Goal: Task Accomplishment & Management: Use online tool/utility

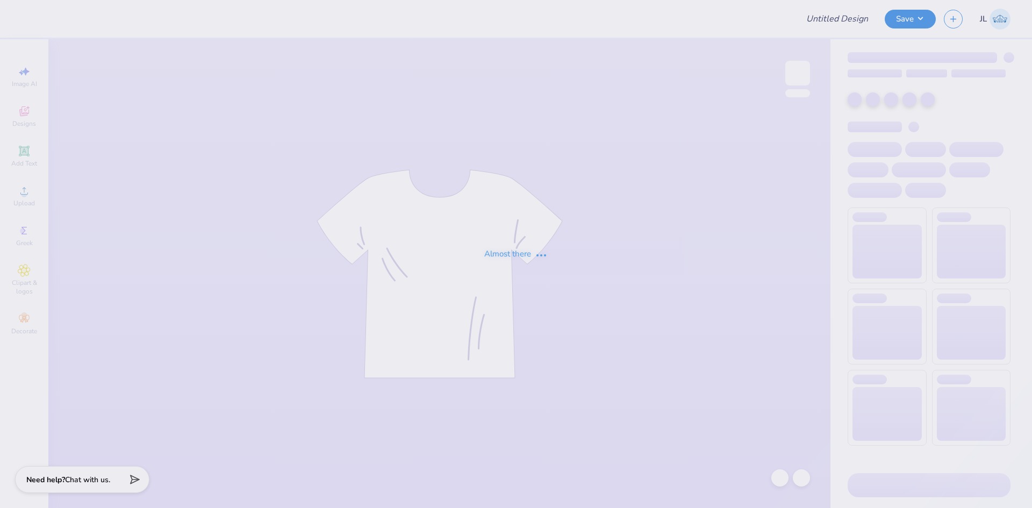
type input "The [GEOGRAPHIC_DATA][US_STATE] : [PERSON_NAME]"
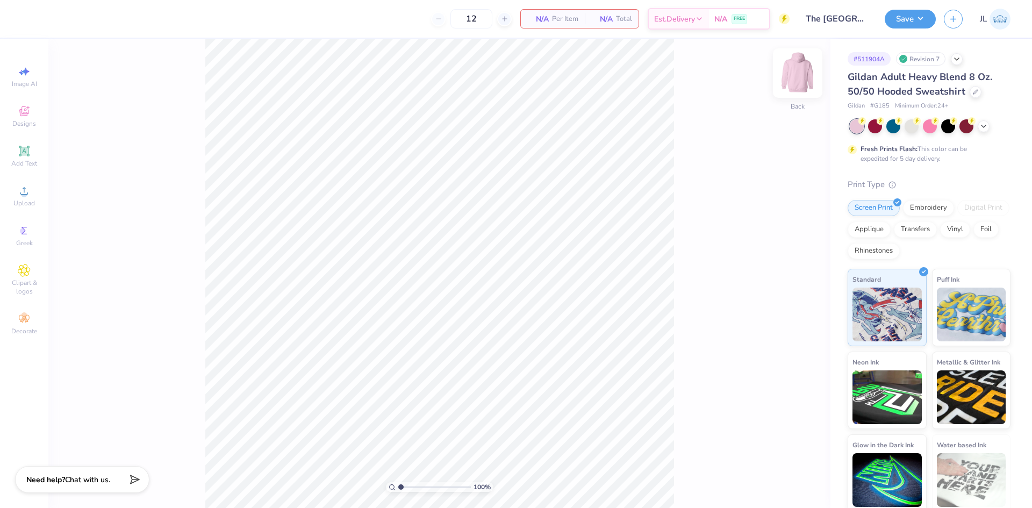
click at [794, 78] on img at bounding box center [797, 73] width 43 height 43
click at [21, 192] on icon at bounding box center [24, 190] width 13 height 13
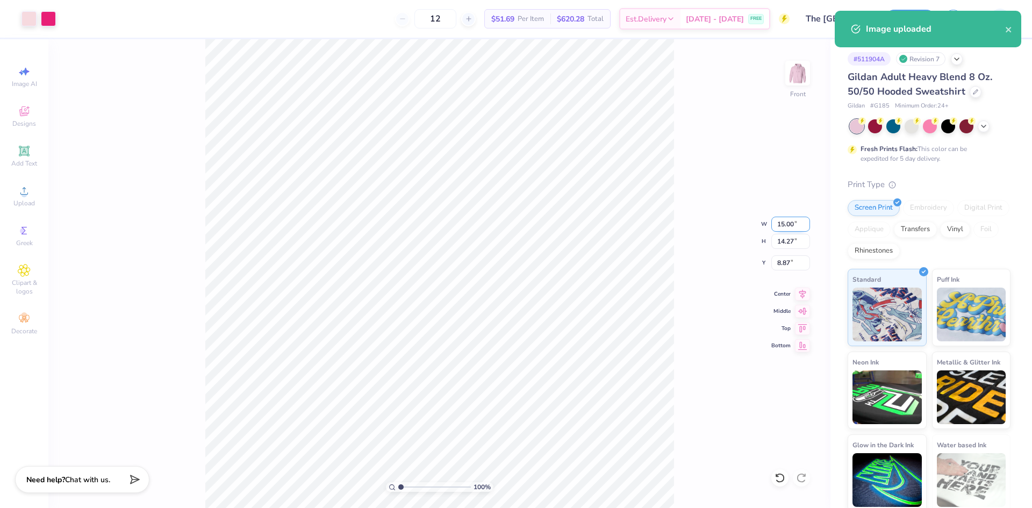
click at [783, 223] on input "15.00" at bounding box center [790, 224] width 39 height 15
click at [783, 222] on input "15.00" at bounding box center [790, 224] width 39 height 15
click at [781, 223] on input "15.00" at bounding box center [790, 224] width 39 height 15
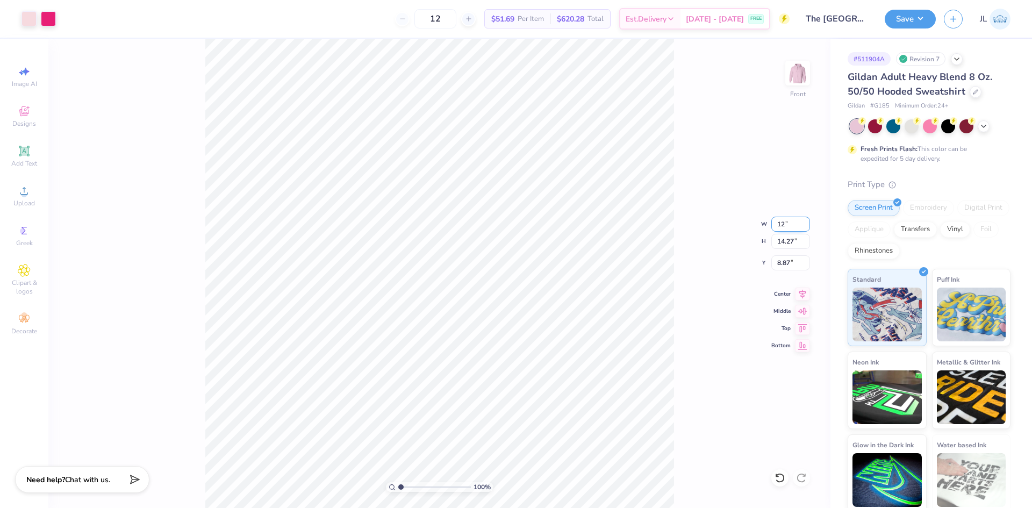
type input "12.00"
type input "11.41"
click at [783, 262] on input "10.29" at bounding box center [790, 262] width 39 height 15
type input "6.00"
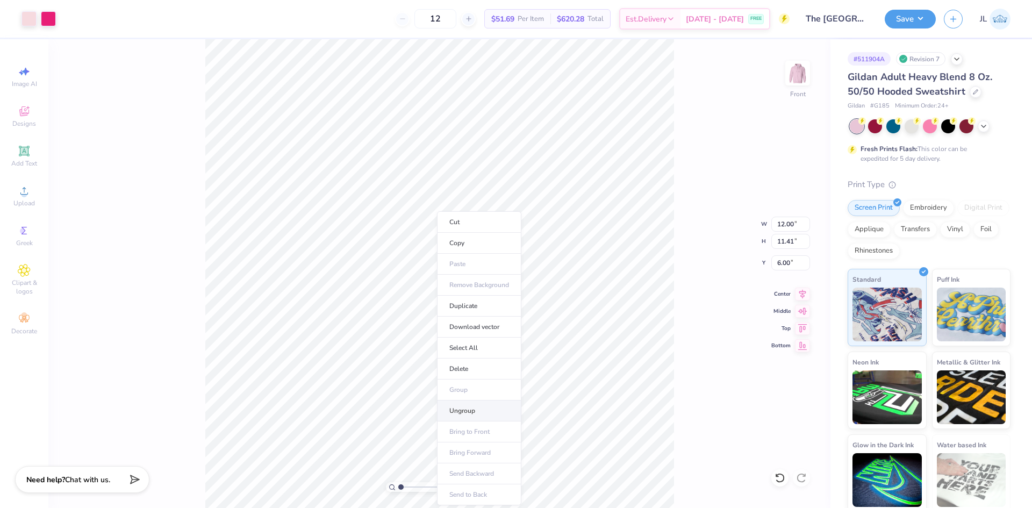
click at [500, 413] on li "Ungroup" at bounding box center [479, 410] width 84 height 21
type input "6.00"
type input "15.00"
type input "14.27"
type input "8.87"
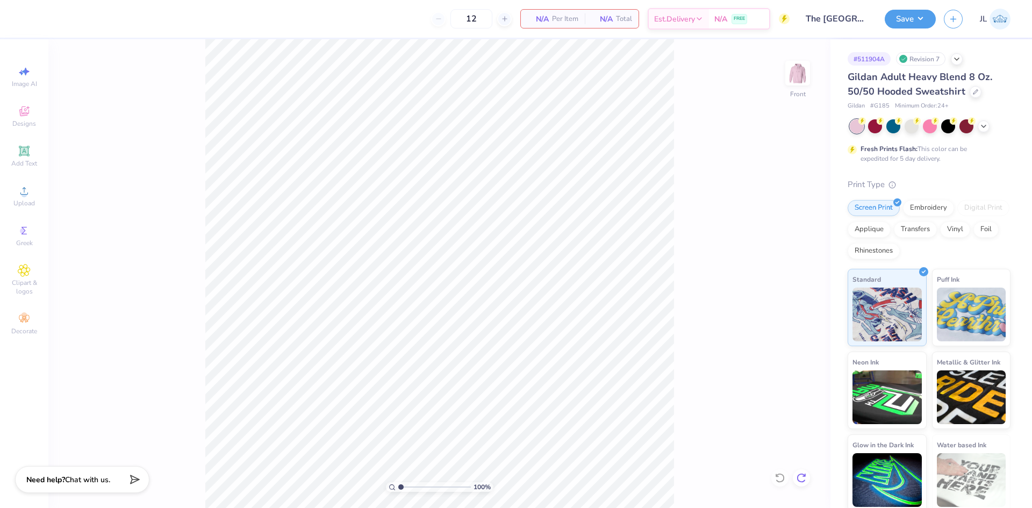
click at [801, 474] on icon at bounding box center [801, 477] width 11 height 11
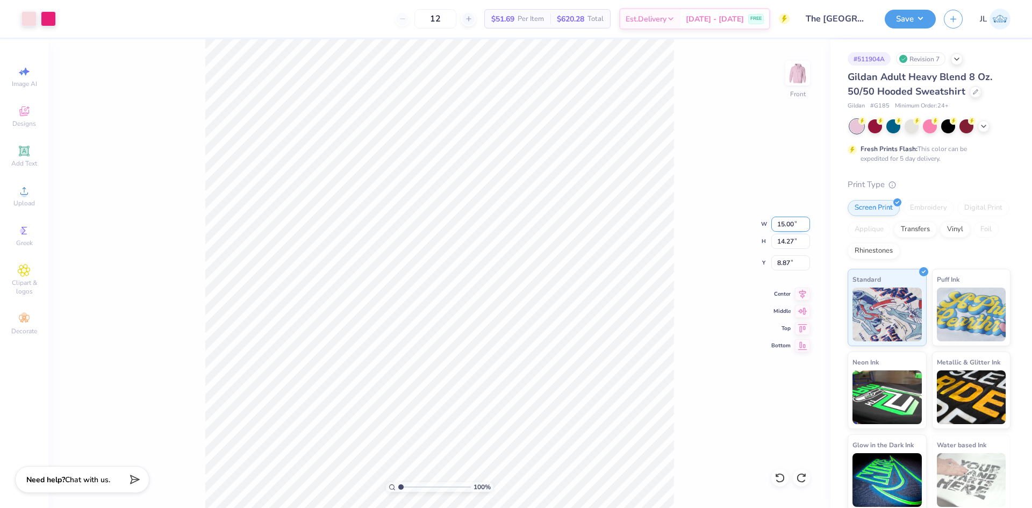
click at [784, 228] on input "15.00" at bounding box center [790, 224] width 39 height 15
type input "12.00"
type input "11.41"
click at [788, 265] on input "10.29" at bounding box center [790, 262] width 39 height 15
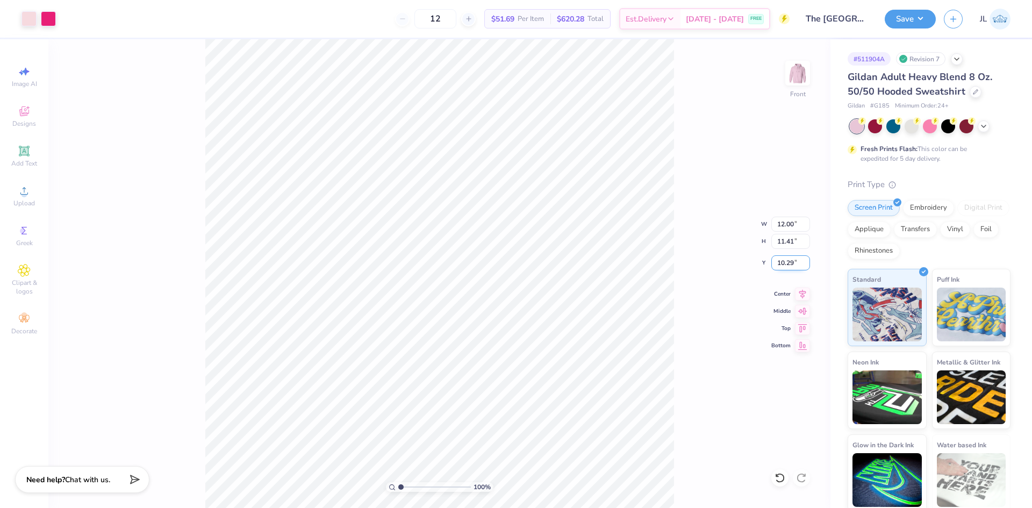
click at [788, 265] on input "10.29" at bounding box center [790, 262] width 39 height 15
type input "6.00"
click at [26, 18] on div at bounding box center [28, 17] width 15 height 15
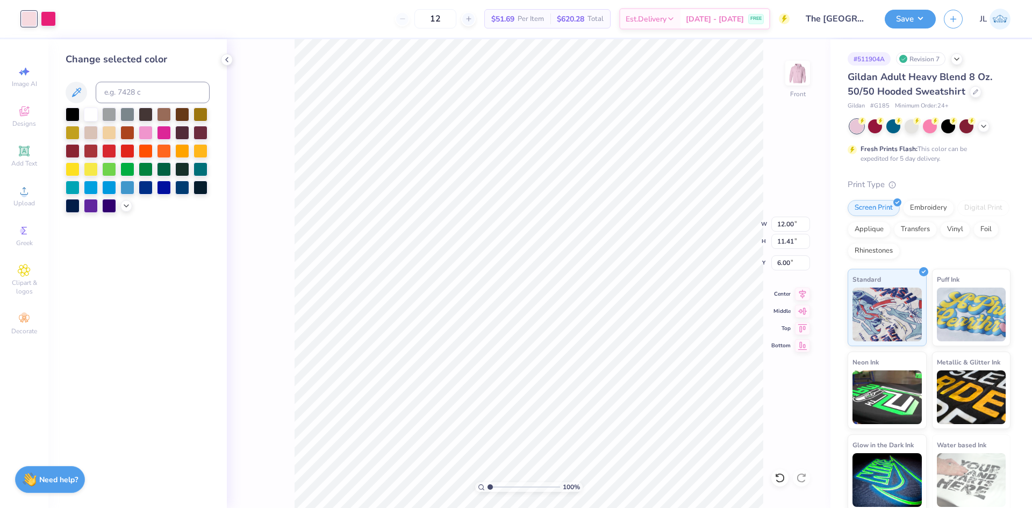
click at [133, 203] on div at bounding box center [138, 159] width 144 height 105
click at [126, 207] on icon at bounding box center [126, 204] width 9 height 9
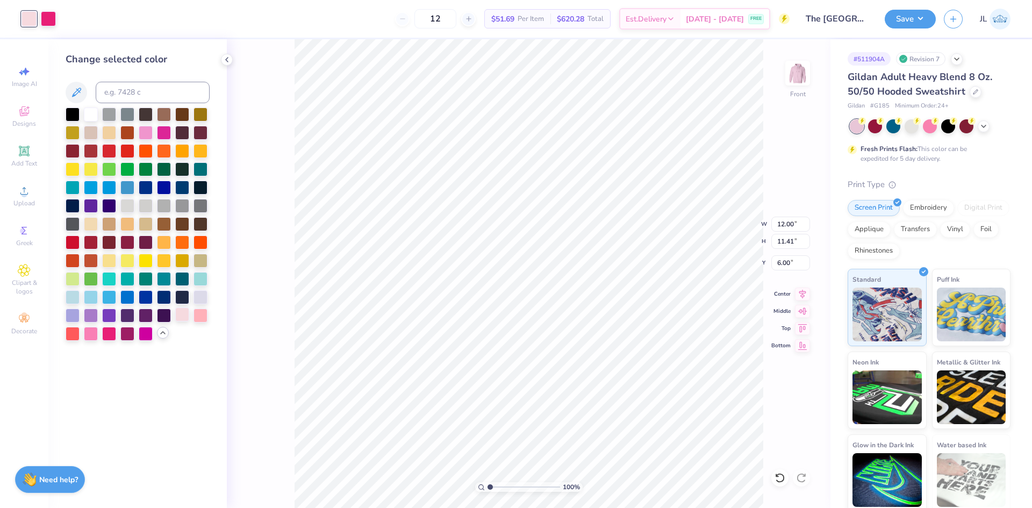
click at [182, 312] on div at bounding box center [182, 314] width 14 height 14
click at [201, 316] on div at bounding box center [200, 314] width 14 height 14
click at [284, 327] on div "100 % Front W 12.00 12.00 " H 11.41 11.41 " Y 6.00 6.00 " Center Middle Top Bot…" at bounding box center [528, 273] width 603 height 469
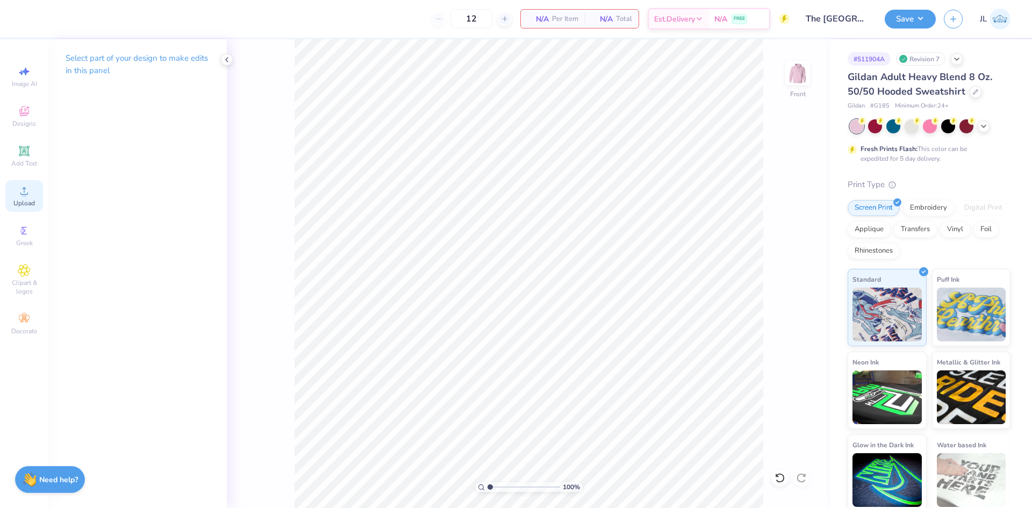
click at [39, 197] on div "Upload" at bounding box center [24, 196] width 38 height 32
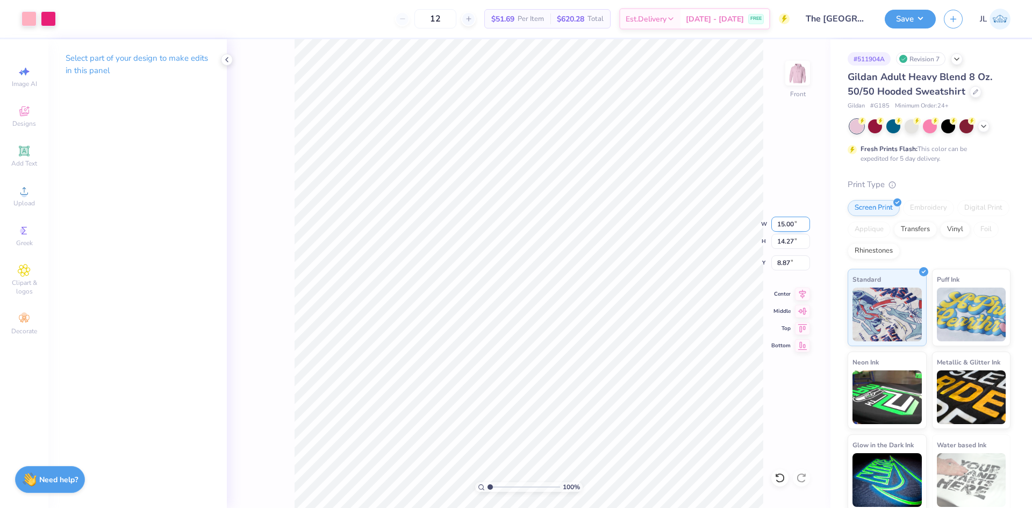
click at [782, 226] on input "15.00" at bounding box center [790, 224] width 39 height 15
type input "12.00"
type input "11.41"
click at [787, 263] on input "10.29" at bounding box center [790, 262] width 39 height 15
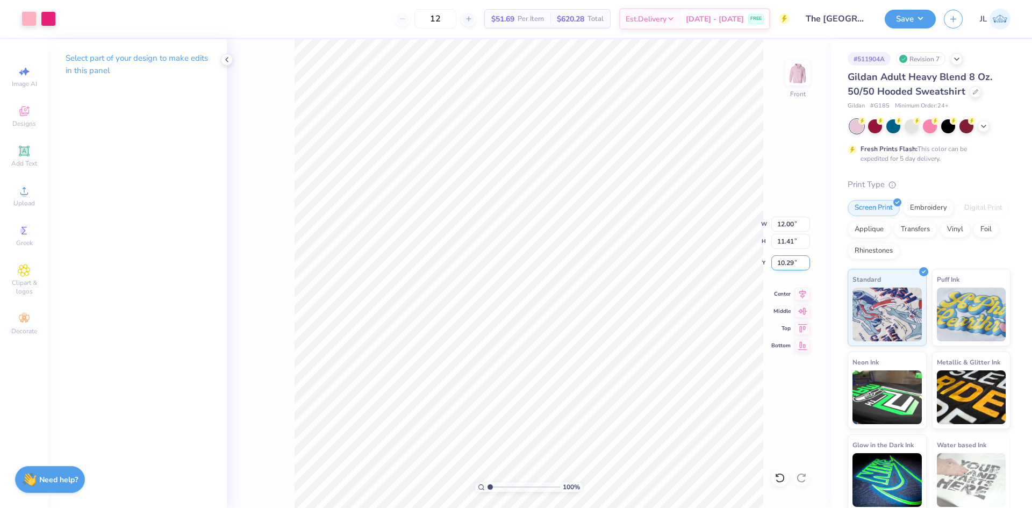
click at [787, 263] on input "10.29" at bounding box center [790, 262] width 39 height 15
type input "6.00"
click at [723, 218] on div "100 % Front W 12.00 12.00 " H 11.41 11.41 " Y 6.00 6.00 " Center Middle Top Bot…" at bounding box center [528, 273] width 603 height 469
click at [231, 26] on div "12 $51.69 Per Item $620.28 Total Est. Delivery [DATE] - [DATE] FREE" at bounding box center [426, 19] width 725 height 38
click at [903, 19] on button "Save" at bounding box center [909, 17] width 51 height 19
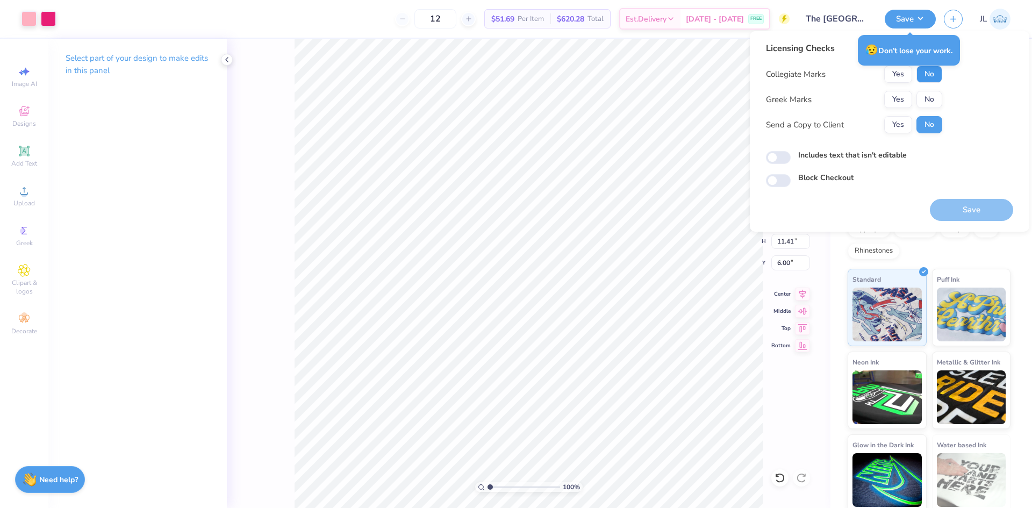
click at [929, 74] on button "No" at bounding box center [929, 74] width 26 height 17
click at [906, 96] on button "Yes" at bounding box center [898, 99] width 28 height 17
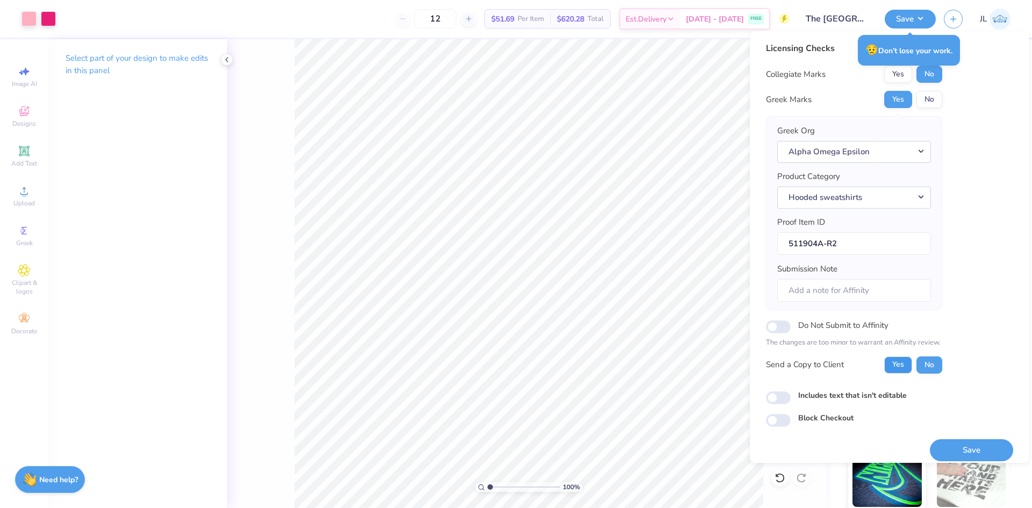
click at [902, 360] on button "Yes" at bounding box center [898, 364] width 28 height 17
click at [961, 442] on button "Save" at bounding box center [971, 450] width 83 height 22
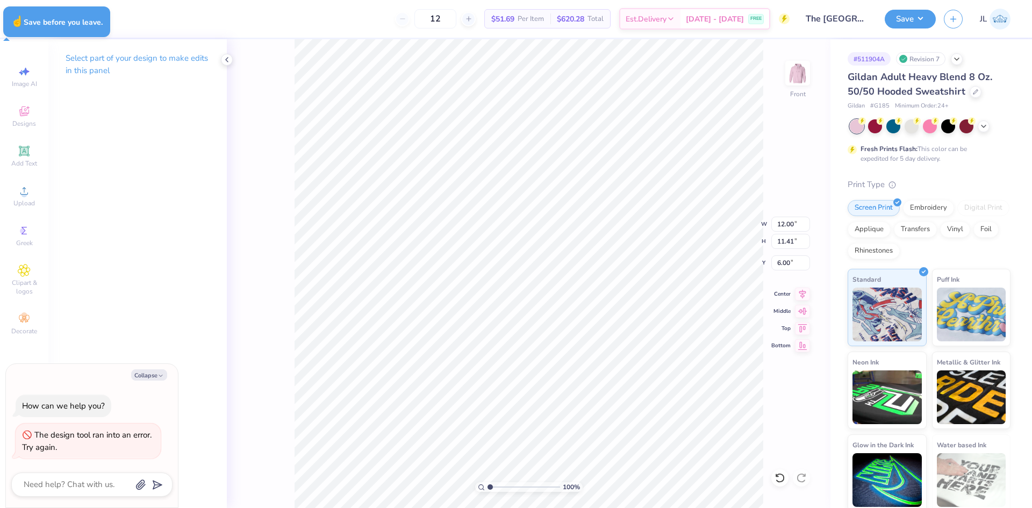
type textarea "x"
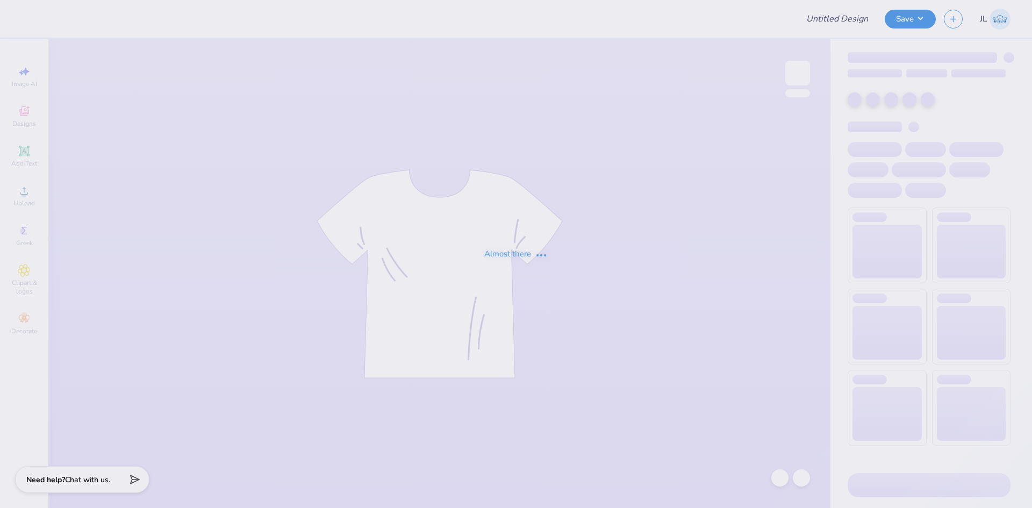
type input "Lambda Chi Alpha Basketball Jersey"
type input "The [GEOGRAPHIC_DATA][US_STATE] : [PERSON_NAME]"
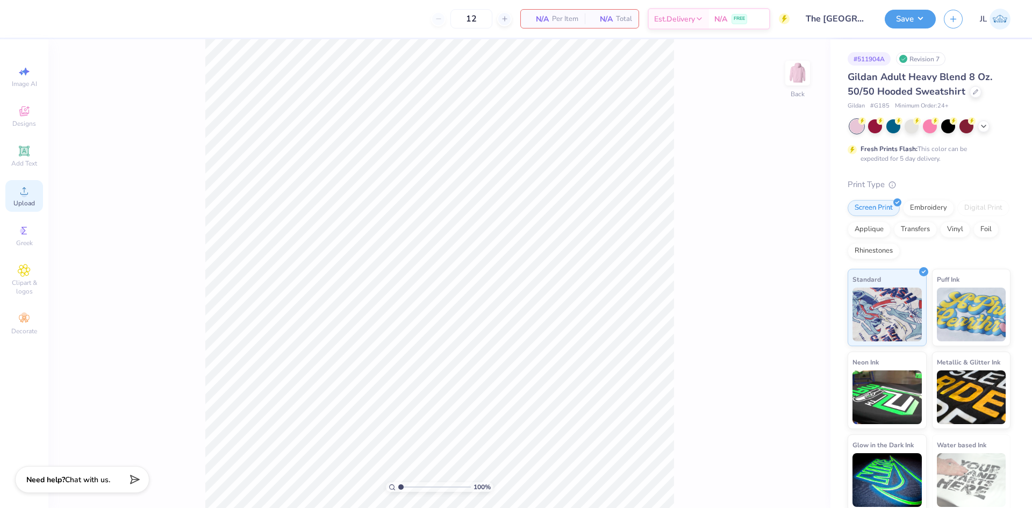
click at [29, 205] on span "Upload" at bounding box center [23, 203] width 21 height 9
click at [803, 73] on img at bounding box center [797, 73] width 43 height 43
click at [28, 189] on icon at bounding box center [24, 190] width 13 height 13
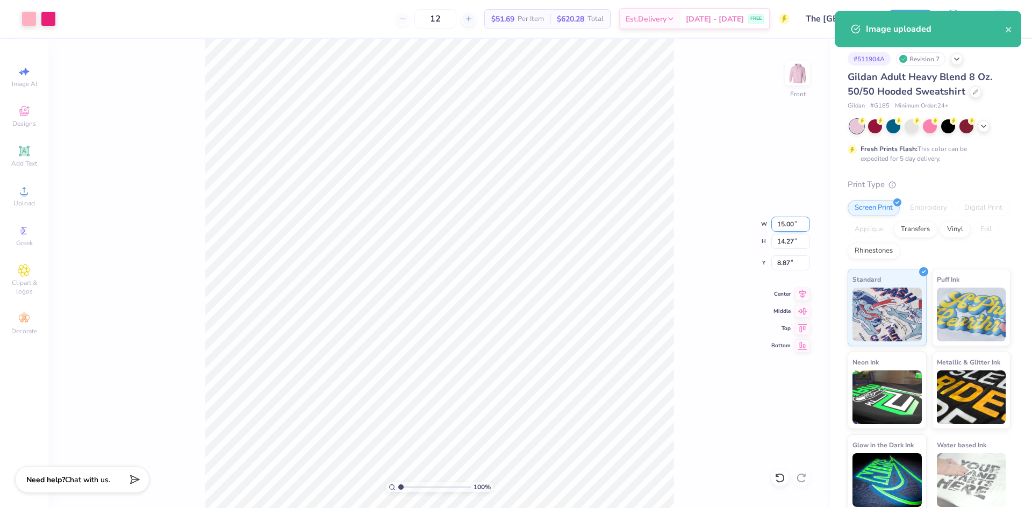
click at [789, 220] on input "15.00" at bounding box center [790, 224] width 39 height 15
type input "11.00"
type input "10.46"
type input "10.77"
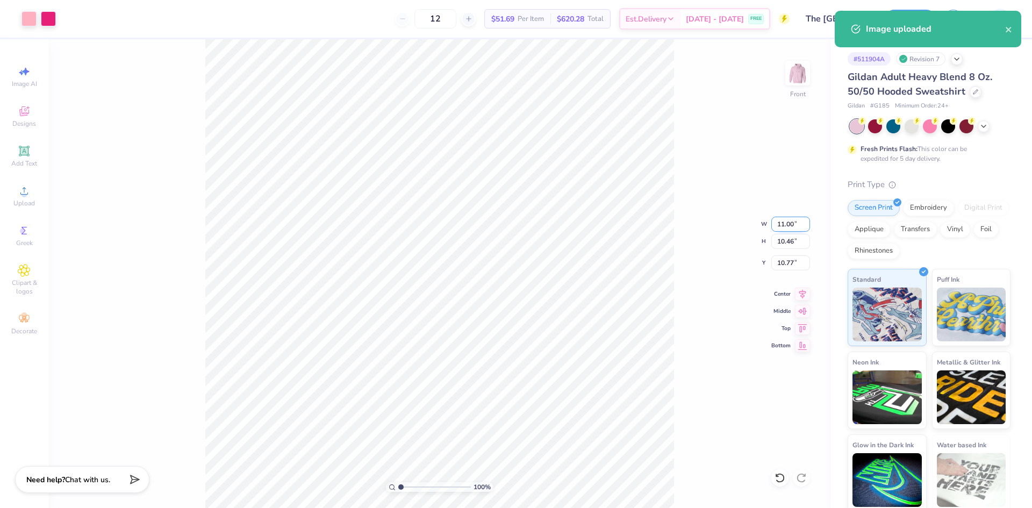
click at [782, 222] on input "11.00" at bounding box center [790, 224] width 39 height 15
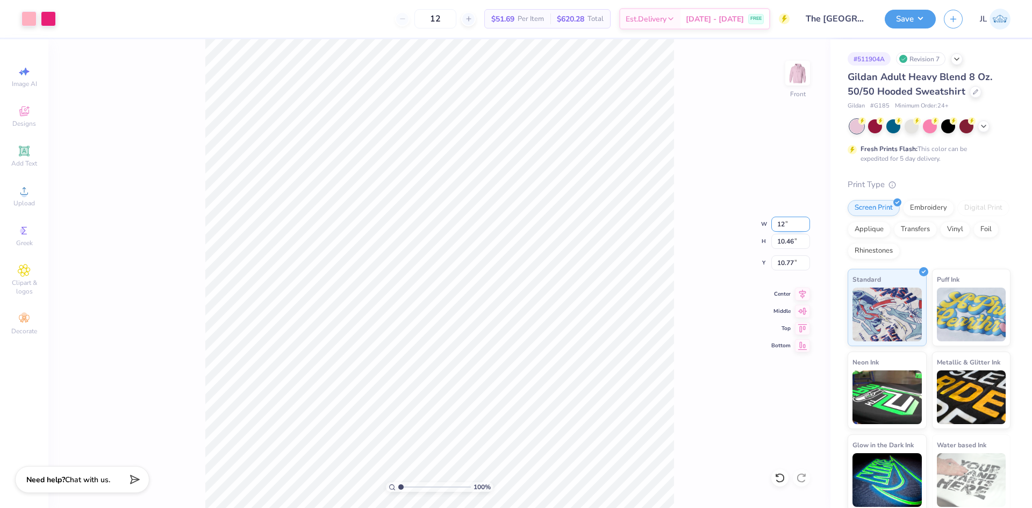
type input "12.00"
type input "11.41"
click at [784, 265] on input "10.29" at bounding box center [790, 262] width 39 height 15
type input "6.00"
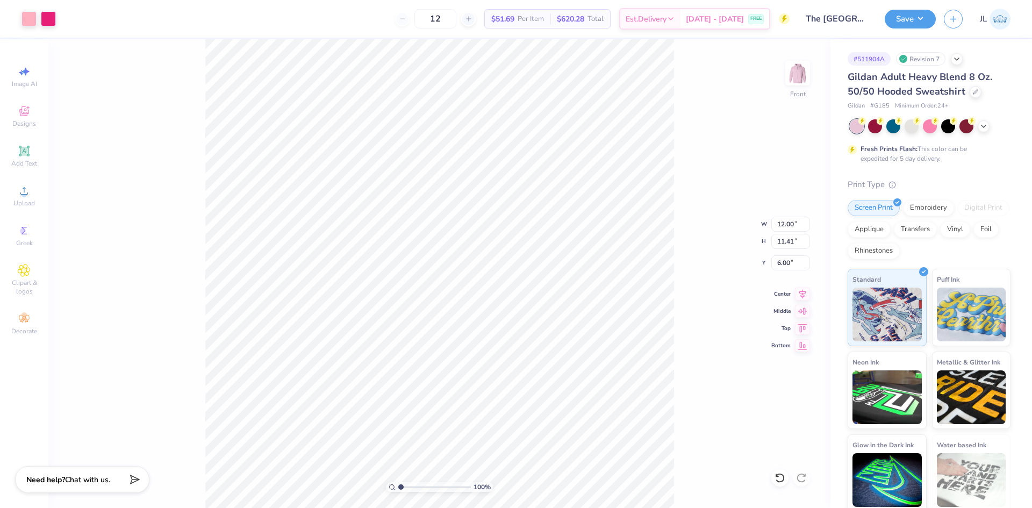
click at [707, 265] on div "100 % Front W 12.00 12.00 " H 11.41 11.41 " Y 6.00 6.00 " Center Middle Top Bot…" at bounding box center [439, 273] width 782 height 469
click at [914, 19] on button "Save" at bounding box center [909, 17] width 51 height 19
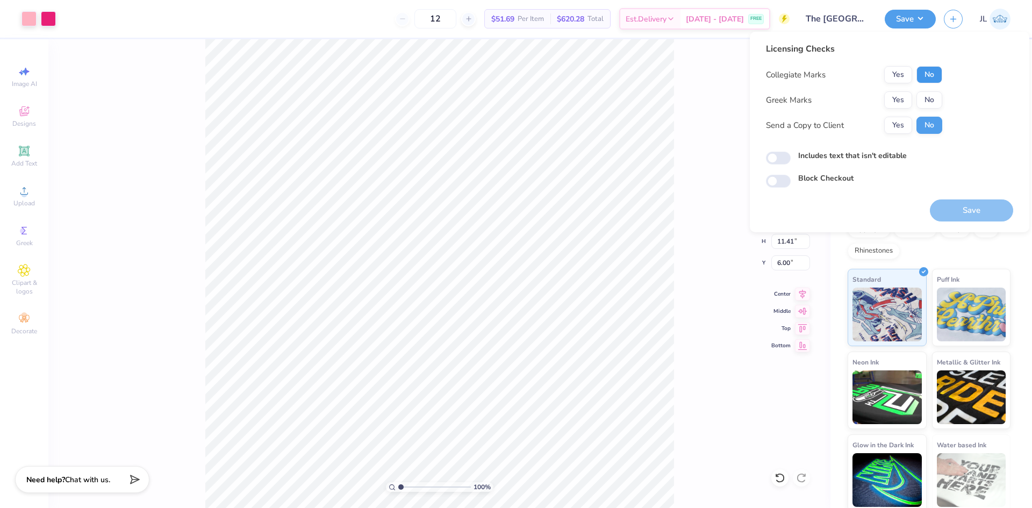
click at [926, 82] on button "No" at bounding box center [929, 74] width 26 height 17
click at [903, 99] on button "Yes" at bounding box center [898, 99] width 28 height 17
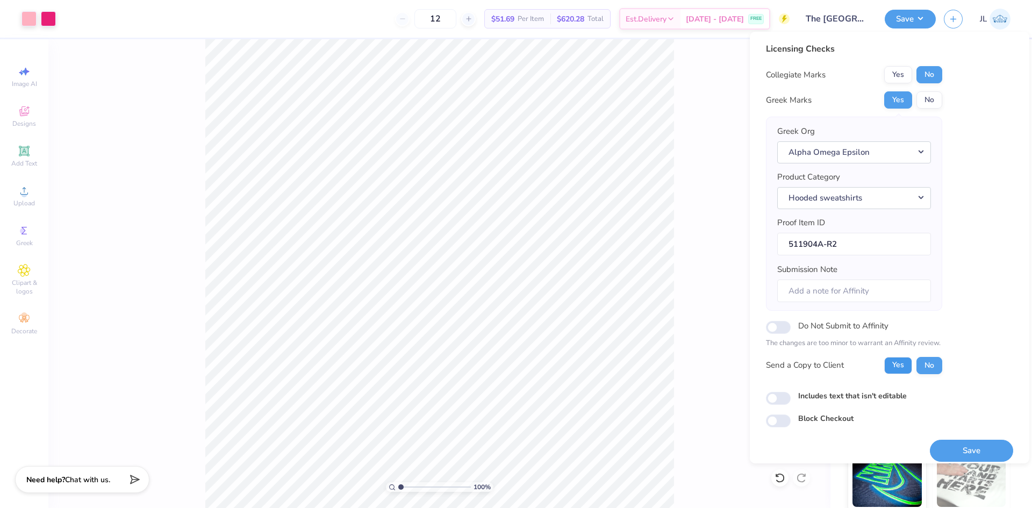
click at [902, 368] on button "Yes" at bounding box center [898, 365] width 28 height 17
click at [971, 452] on button "Save" at bounding box center [971, 451] width 83 height 22
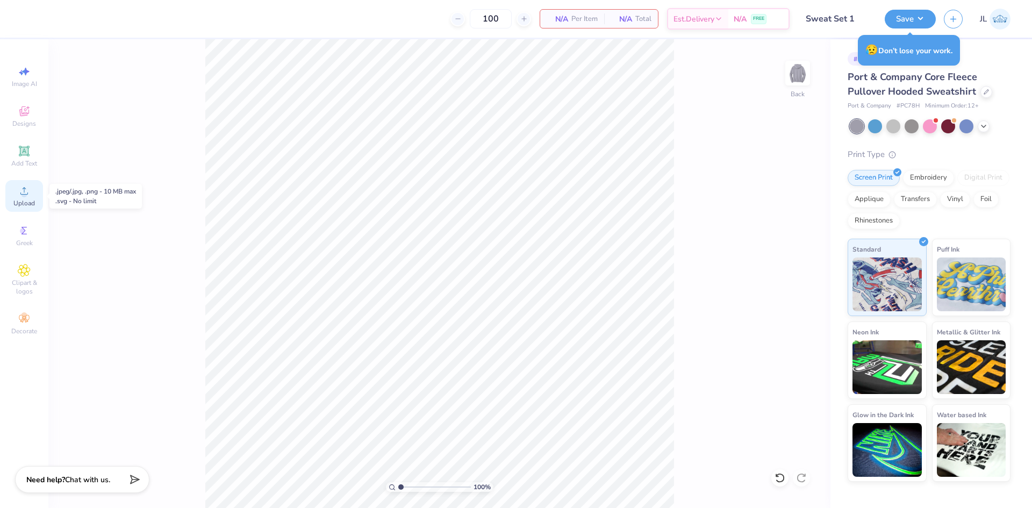
click at [9, 188] on div "Upload" at bounding box center [24, 196] width 38 height 32
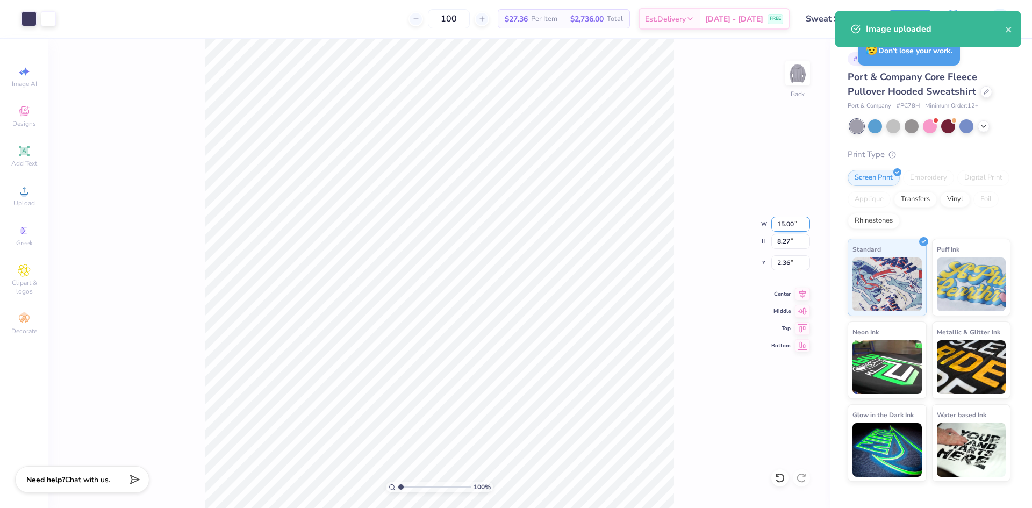
click at [781, 224] on input "15.00" at bounding box center [790, 224] width 39 height 15
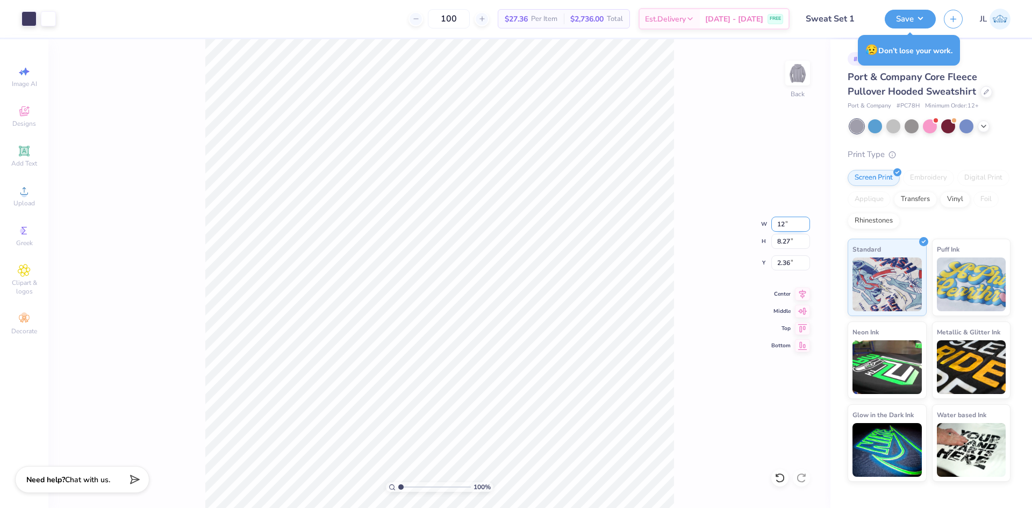
type input "12.00"
type input "6.62"
type input "3.19"
click at [782, 223] on input "12.00" at bounding box center [790, 224] width 39 height 15
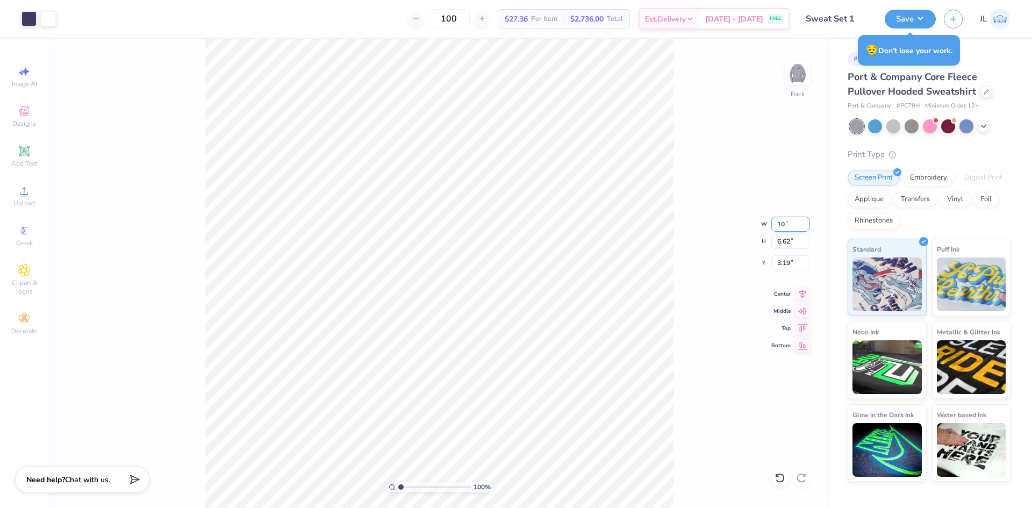
type input "10.00"
type input "5.52"
click at [786, 263] on input "3.74" at bounding box center [790, 262] width 39 height 15
type input "3.00"
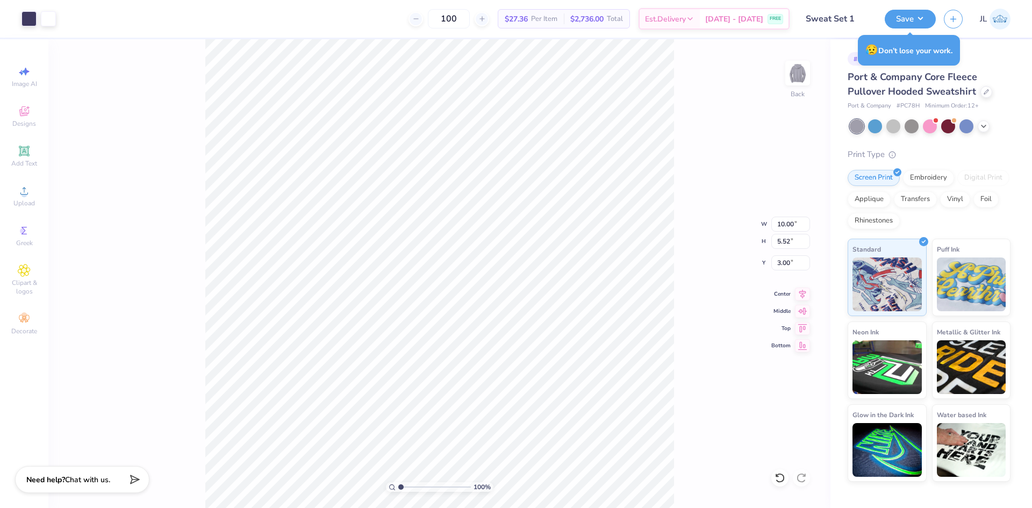
click at [677, 275] on div "100 % Back W 10.00 10.00 " H 5.52 5.52 " Y 3.00 3.00 " Center Middle Top Bottom" at bounding box center [439, 273] width 782 height 469
type input "1"
drag, startPoint x: 403, startPoint y: 486, endPoint x: 384, endPoint y: 477, distance: 21.4
click at [398, 482] on input "range" at bounding box center [434, 487] width 73 height 10
click at [788, 229] on input "10.00" at bounding box center [790, 224] width 39 height 15
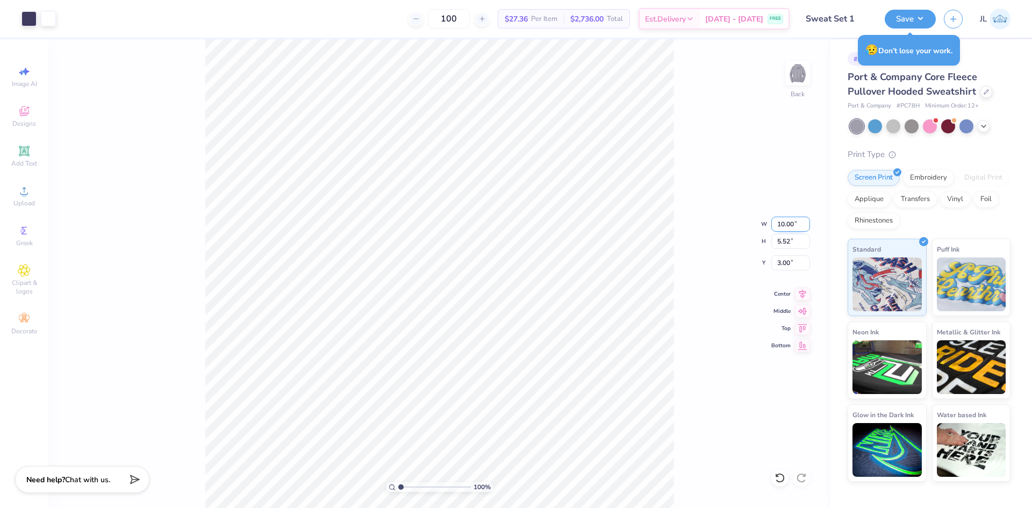
click at [788, 229] on input "10.00" at bounding box center [790, 224] width 39 height 15
type input "12.00"
type input "6.62"
type input "2.45"
click at [786, 225] on input "12.00" at bounding box center [790, 224] width 39 height 15
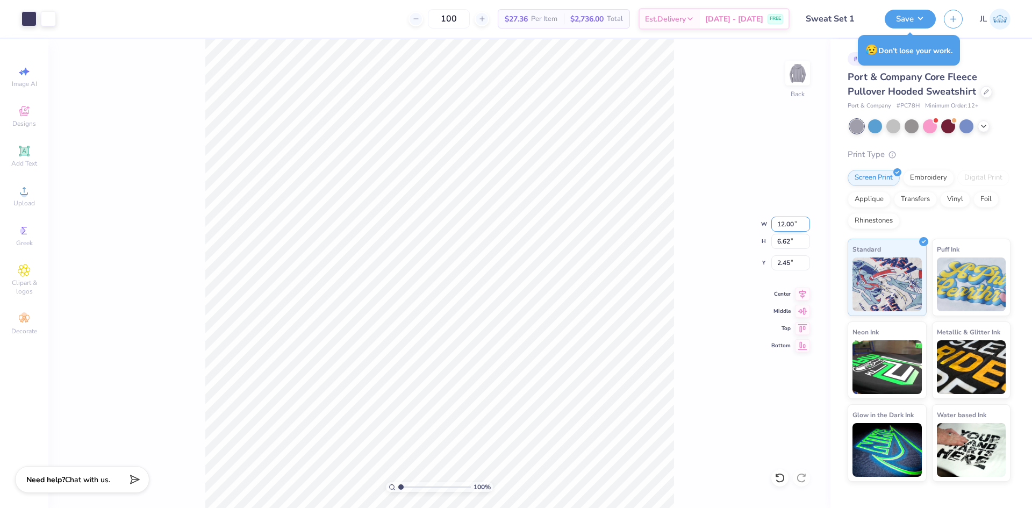
click at [786, 225] on input "12.00" at bounding box center [790, 224] width 39 height 15
type input "11.00"
type input "6.07"
click at [783, 260] on input "2.72" at bounding box center [790, 262] width 39 height 15
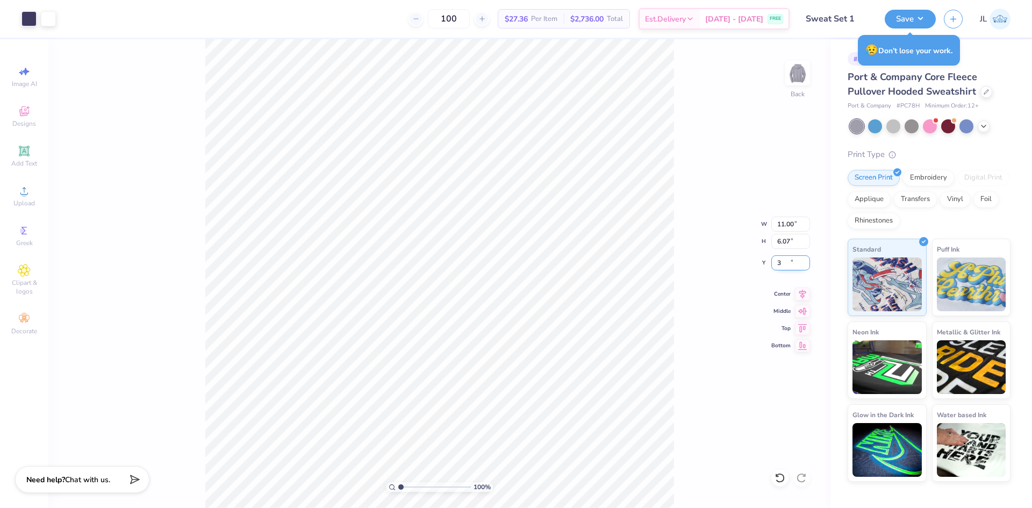
type input "3.00"
click at [675, 279] on div "100 % Back W 11.00 11.00 " H 6.07 6.07 " Y 3.00 3.00 " Center Middle Top Bottom" at bounding box center [439, 273] width 782 height 469
click at [676, 273] on div "100 % Back W 11.00 11.00 " H 6.07 6.07 " Y 3.00 3.00 " Center Middle Top Bottom" at bounding box center [439, 273] width 782 height 469
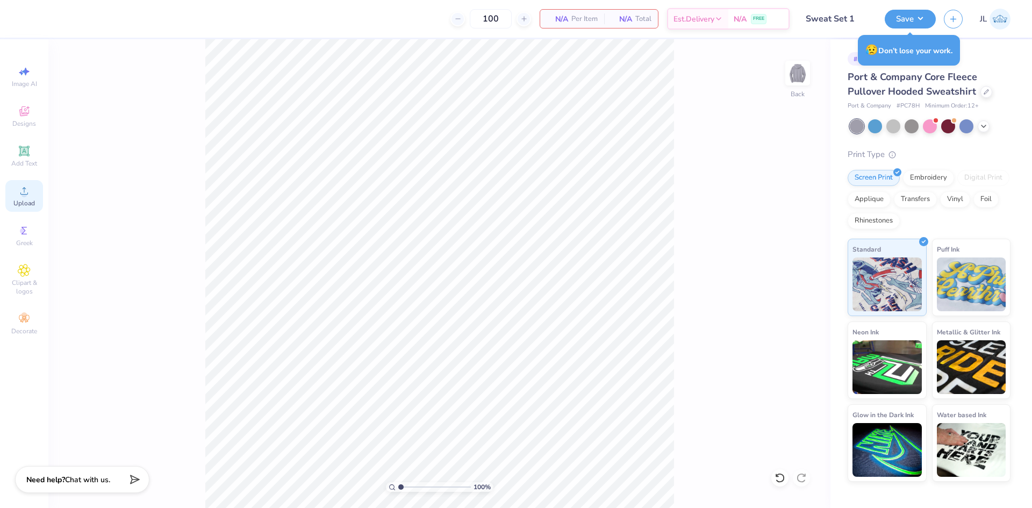
click at [27, 186] on icon at bounding box center [24, 190] width 13 height 13
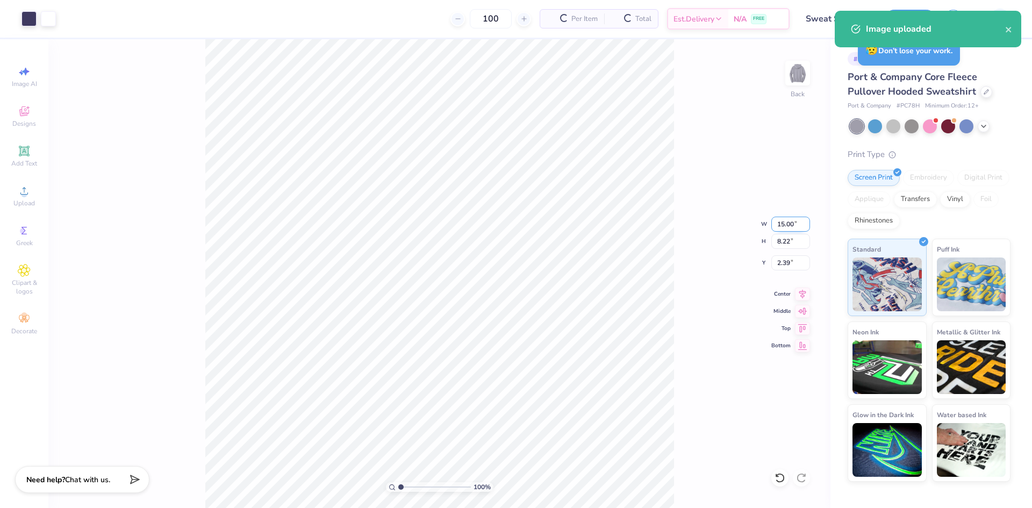
click at [785, 223] on input "15.00" at bounding box center [790, 224] width 39 height 15
type input "11.00"
type input "6.03"
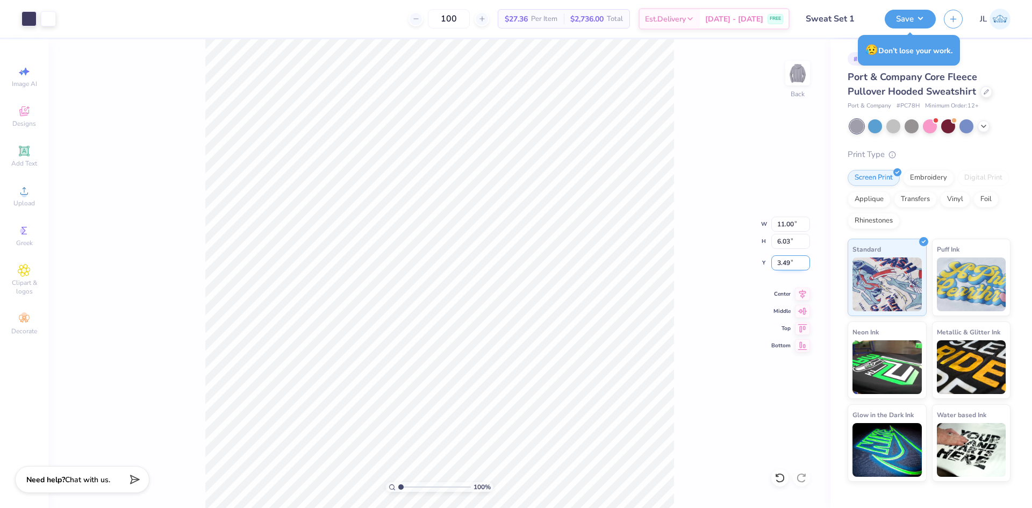
click at [787, 261] on input "3.49" at bounding box center [790, 262] width 39 height 15
type input "3.00"
click at [776, 222] on input "11.00" at bounding box center [790, 224] width 39 height 15
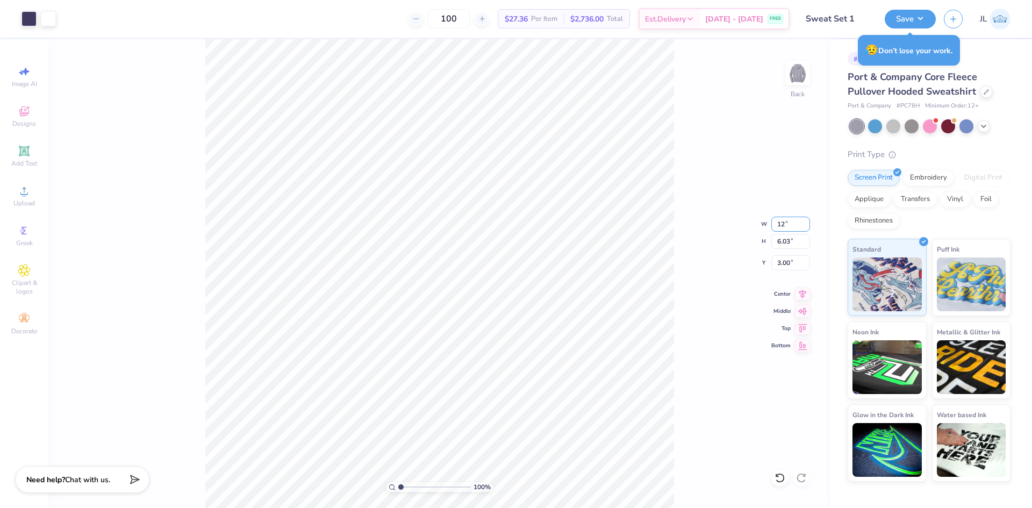
type input "12.00"
type input "6.58"
click at [783, 261] on input "2.73" at bounding box center [790, 262] width 39 height 15
type input "3.00"
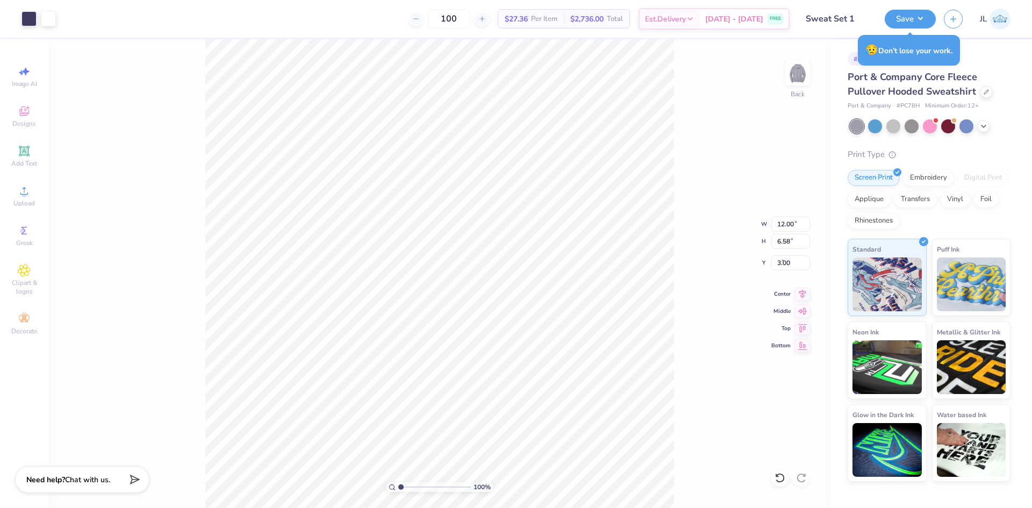
click at [721, 253] on div "100 % Back W 12.00 12.00 " H 6.58 6.58 " Y 3.00 3 " Center Middle Top Bottom" at bounding box center [439, 273] width 782 height 469
click at [783, 225] on input "12.00" at bounding box center [790, 224] width 39 height 15
click at [783, 224] on input "12.00" at bounding box center [790, 224] width 39 height 15
type input "11.00"
type input "6.03"
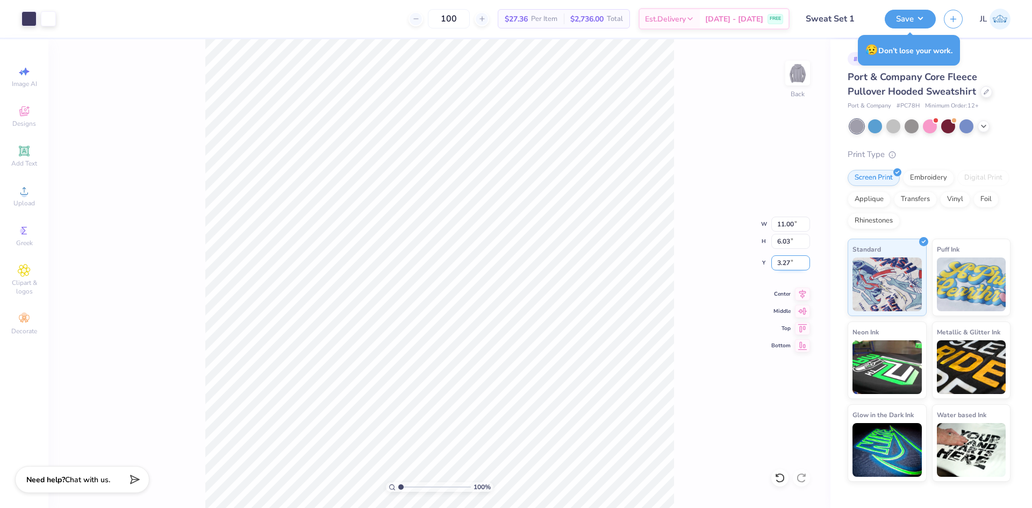
click at [786, 260] on input "3.27" at bounding box center [790, 262] width 39 height 15
type input "3.00"
click at [918, 16] on button "Save" at bounding box center [909, 17] width 51 height 19
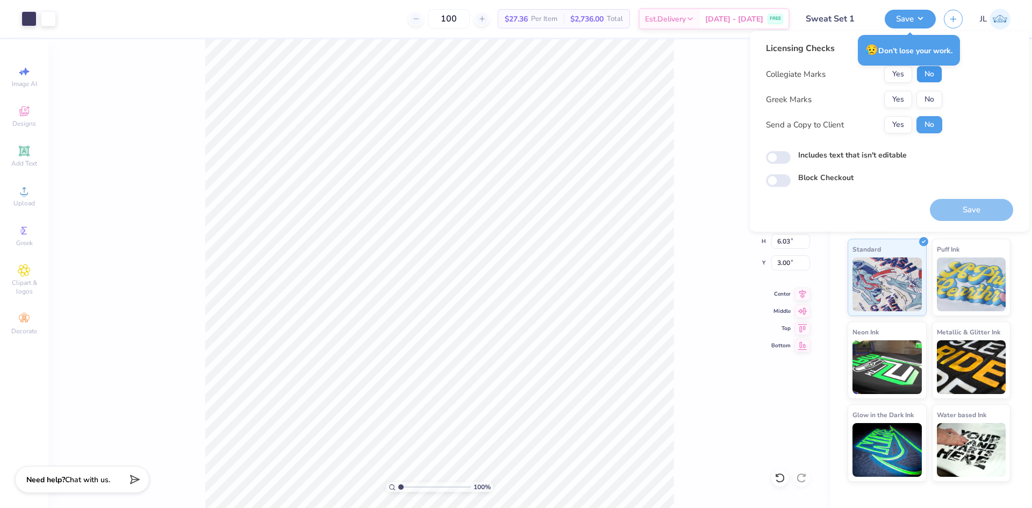
click at [928, 74] on button "No" at bounding box center [929, 74] width 26 height 17
click at [902, 96] on button "Yes" at bounding box center [898, 99] width 28 height 17
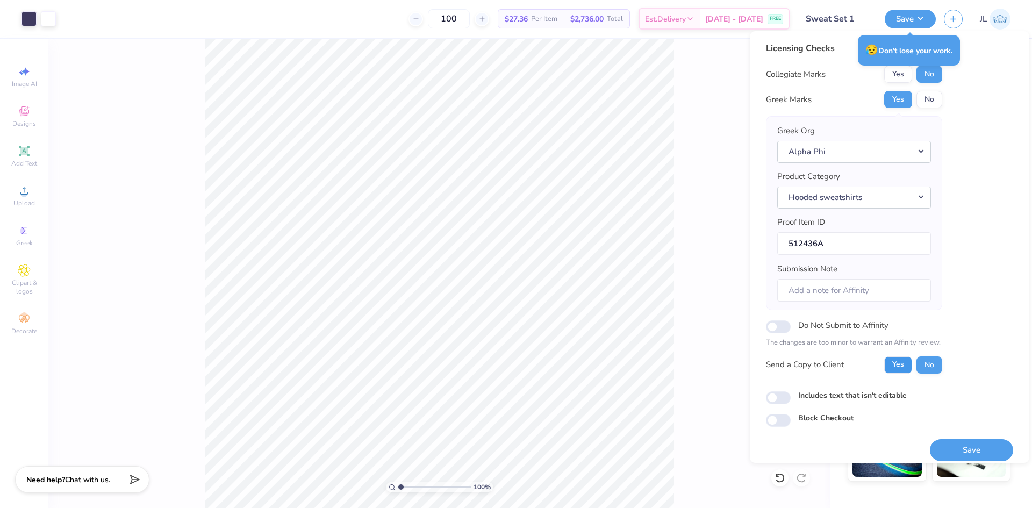
click at [896, 366] on button "Yes" at bounding box center [898, 364] width 28 height 17
click at [944, 438] on div "Save" at bounding box center [971, 444] width 83 height 34
click at [948, 448] on button "Save" at bounding box center [971, 450] width 83 height 22
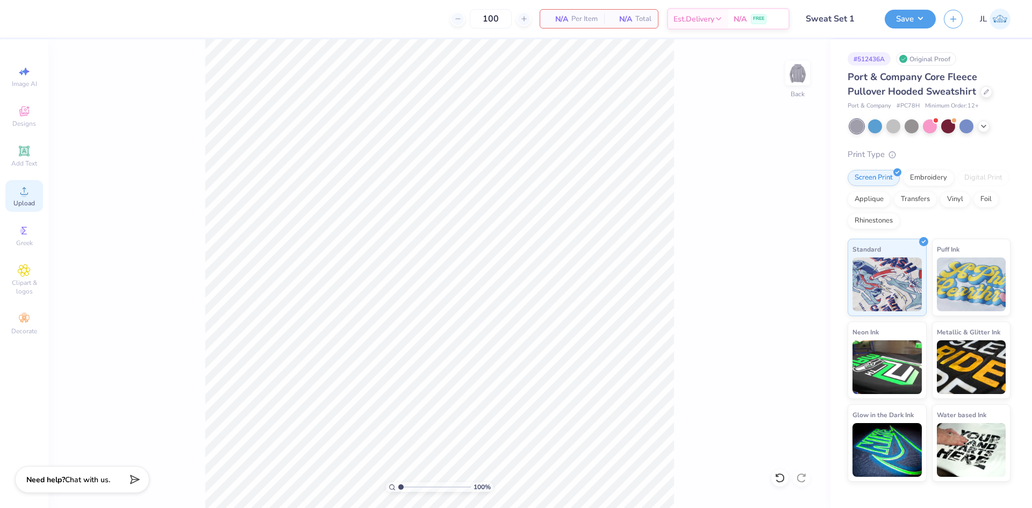
click at [35, 195] on div "Upload" at bounding box center [24, 196] width 38 height 32
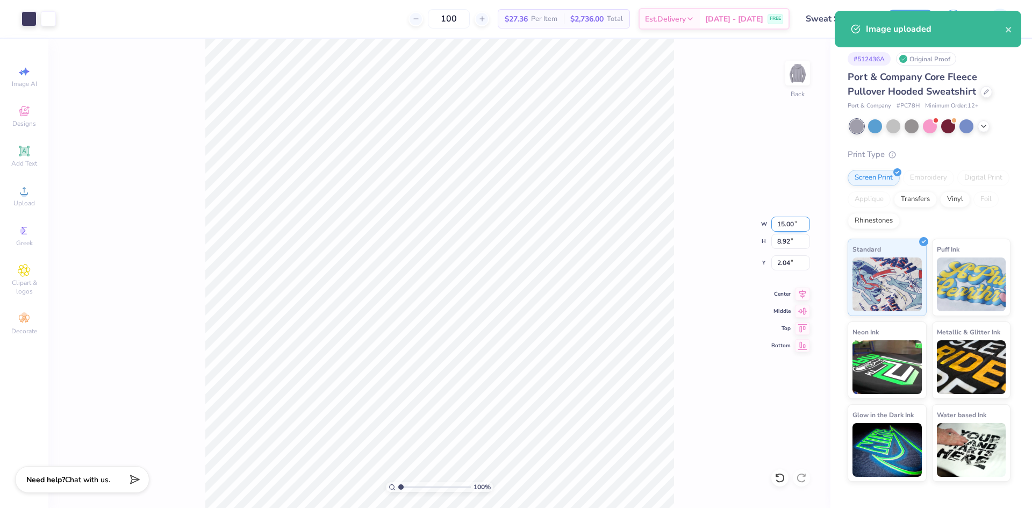
click at [787, 229] on input "15.00" at bounding box center [790, 224] width 39 height 15
click at [781, 260] on input "2.04" at bounding box center [790, 262] width 39 height 15
type input "11.00"
type input "6.54"
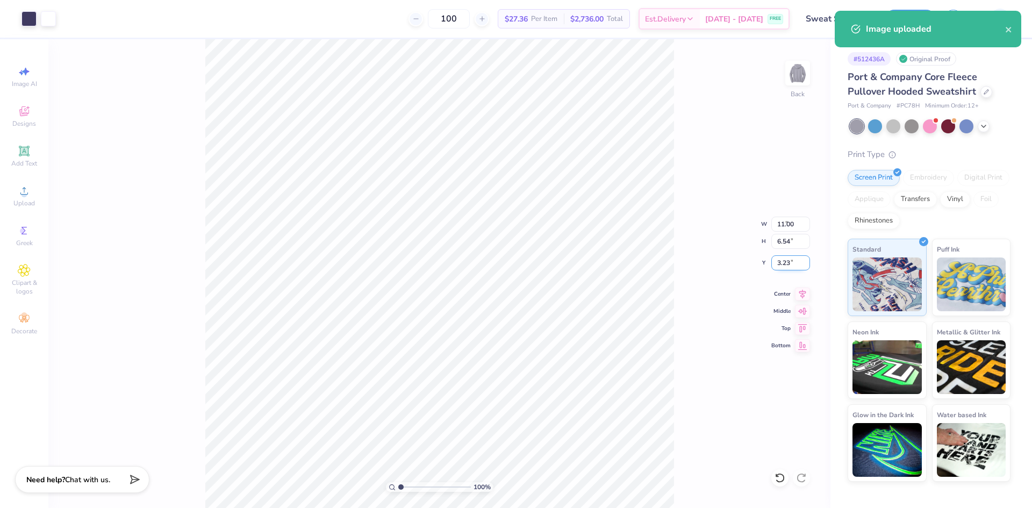
click at [782, 260] on input "3.23" at bounding box center [790, 262] width 39 height 15
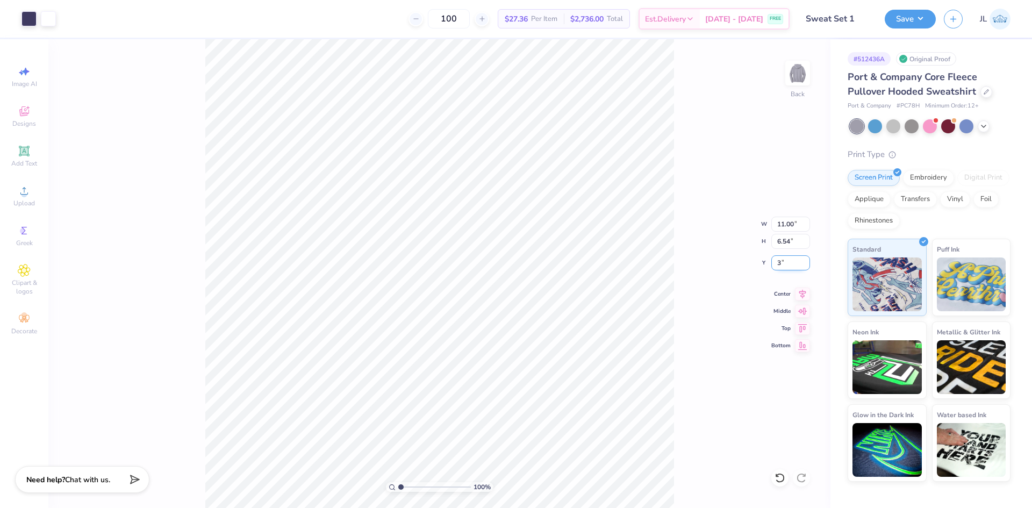
type input "3.00"
click at [691, 283] on div "100 % Back W 11.00 11.00 " H 6.54 6.54 " Y 3.00 3.00 " Center Middle Top Bottom" at bounding box center [439, 273] width 782 height 469
click at [802, 294] on icon at bounding box center [802, 291] width 7 height 9
click at [921, 16] on button "Save" at bounding box center [909, 17] width 51 height 19
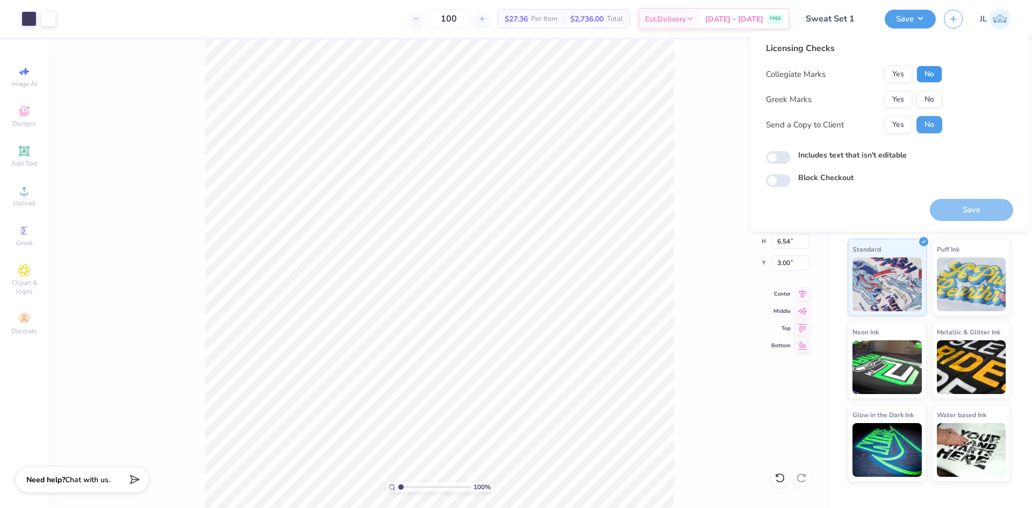
click at [932, 74] on button "No" at bounding box center [929, 74] width 26 height 17
click at [905, 103] on button "Yes" at bounding box center [898, 99] width 28 height 17
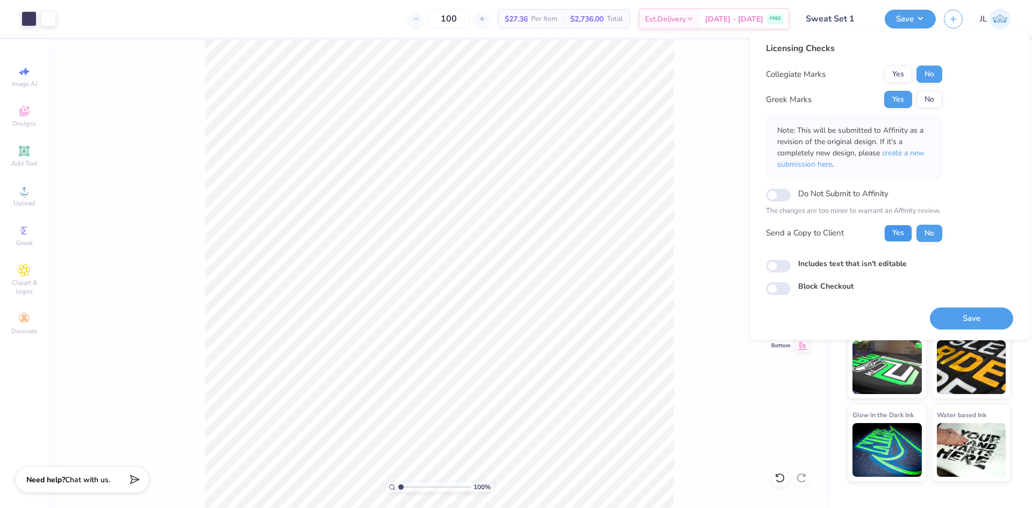
click at [902, 236] on button "Yes" at bounding box center [898, 233] width 28 height 17
click at [982, 321] on button "Save" at bounding box center [971, 318] width 83 height 22
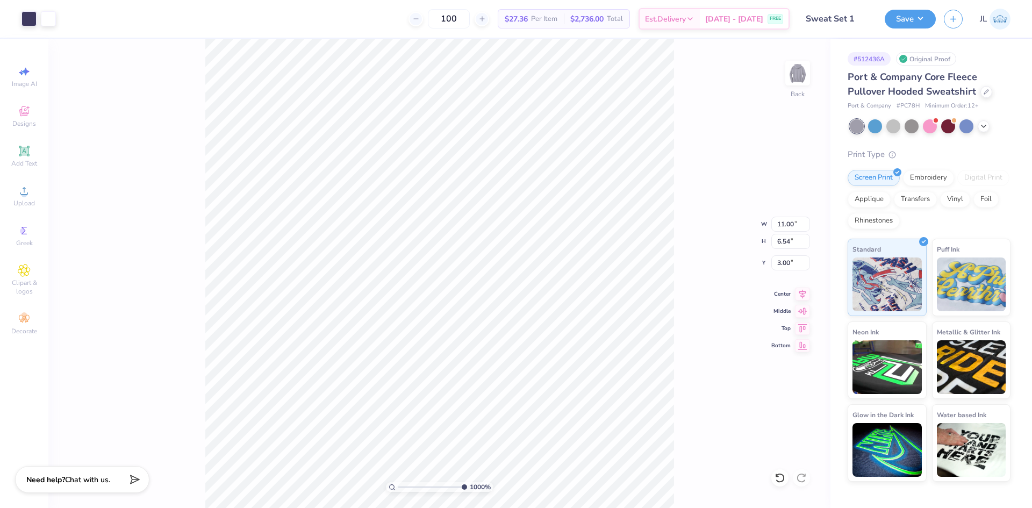
drag, startPoint x: 402, startPoint y: 486, endPoint x: 504, endPoint y: 482, distance: 102.2
click at [467, 482] on input "range" at bounding box center [432, 487] width 69 height 10
drag, startPoint x: 461, startPoint y: 485, endPoint x: 479, endPoint y: 481, distance: 18.2
click at [467, 482] on input "range" at bounding box center [432, 487] width 69 height 10
type input "9.99"
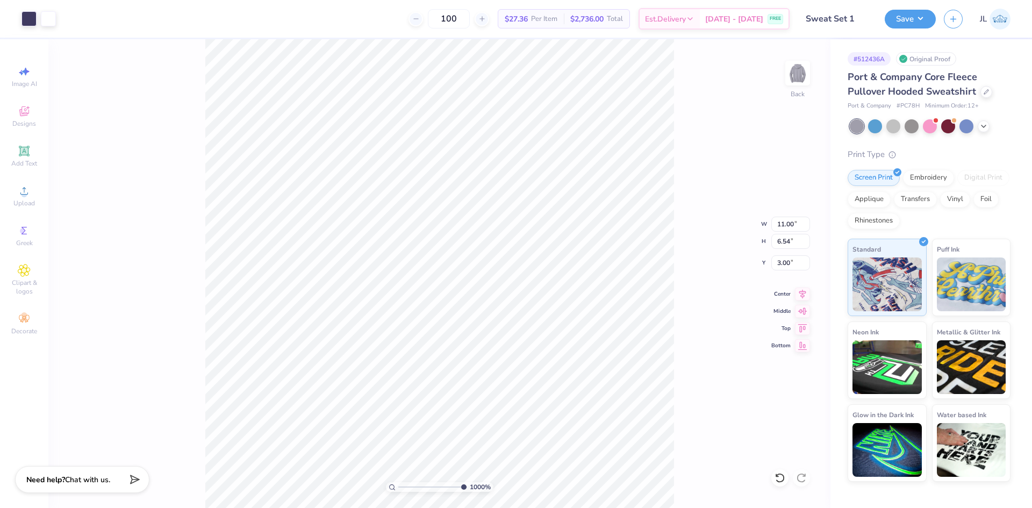
click at [462, 485] on input "range" at bounding box center [432, 487] width 69 height 10
type input "5.66"
